Goal: Transaction & Acquisition: Purchase product/service

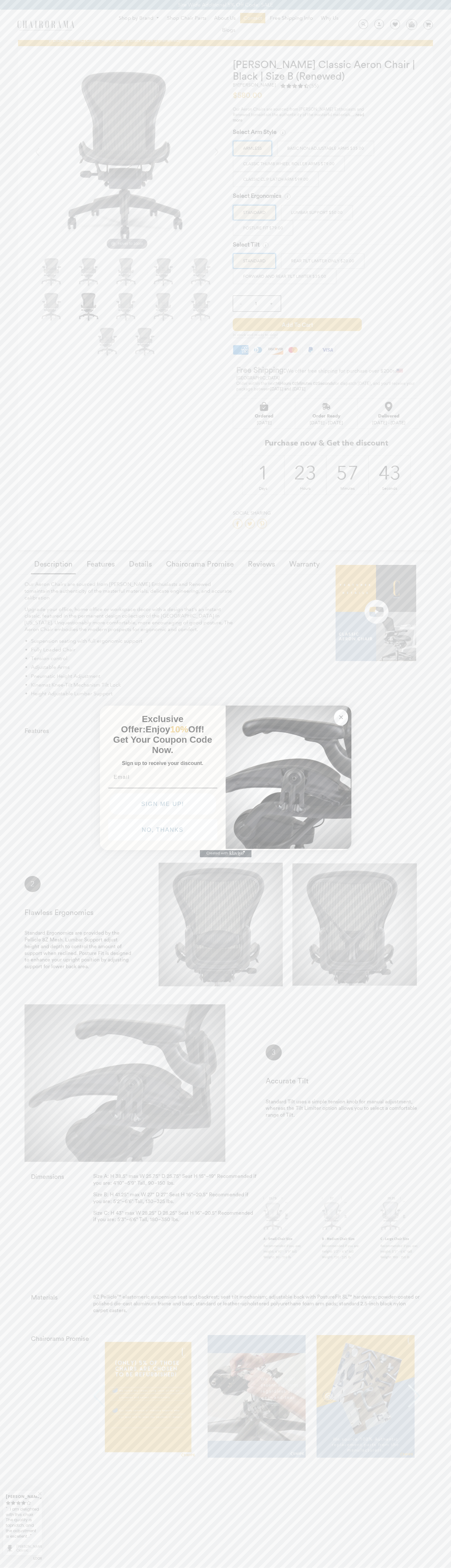
click at [341, 716] on icon "Close dialog" at bounding box center [341, 717] width 3 height 3
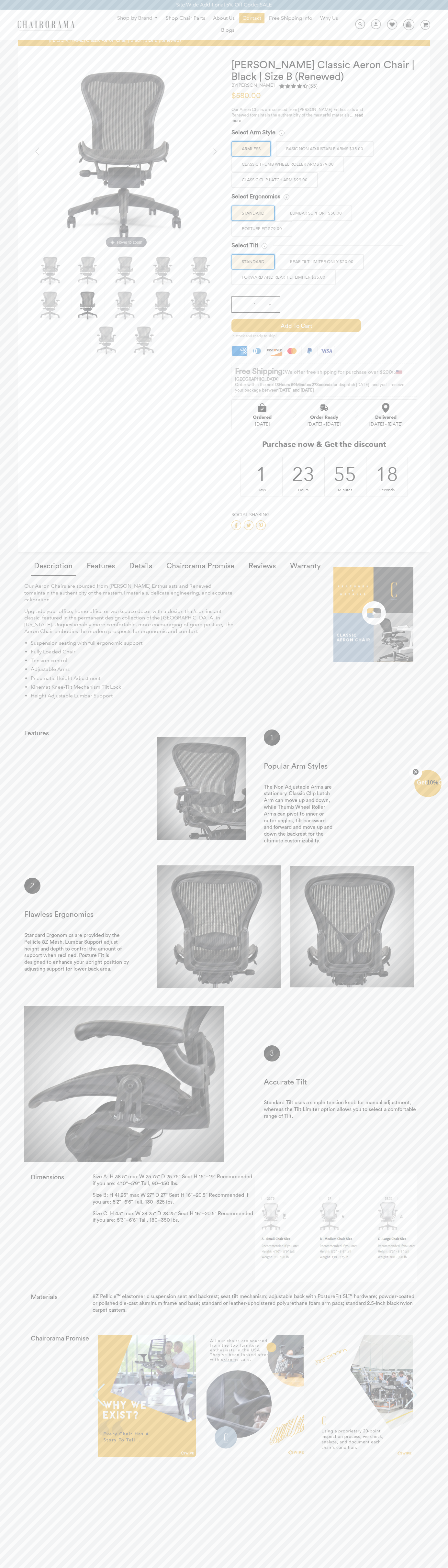
click at [296, 325] on span "Add to Cart" at bounding box center [296, 325] width 129 height 13
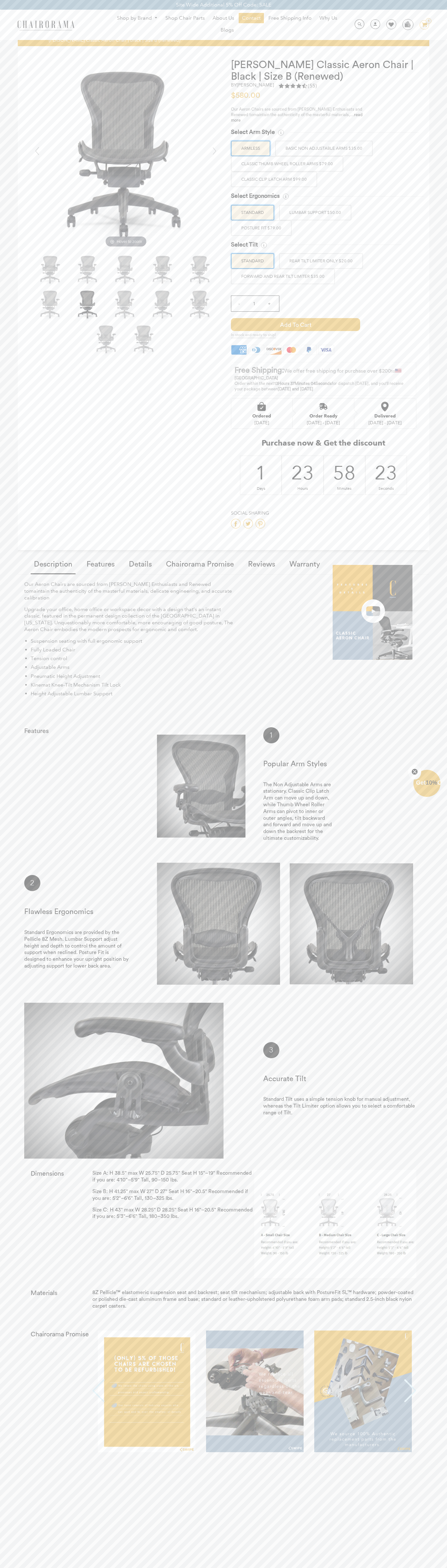
click at [239, 350] on icon at bounding box center [242, 349] width 8 height 4
